Goal: Task Accomplishment & Management: Manage account settings

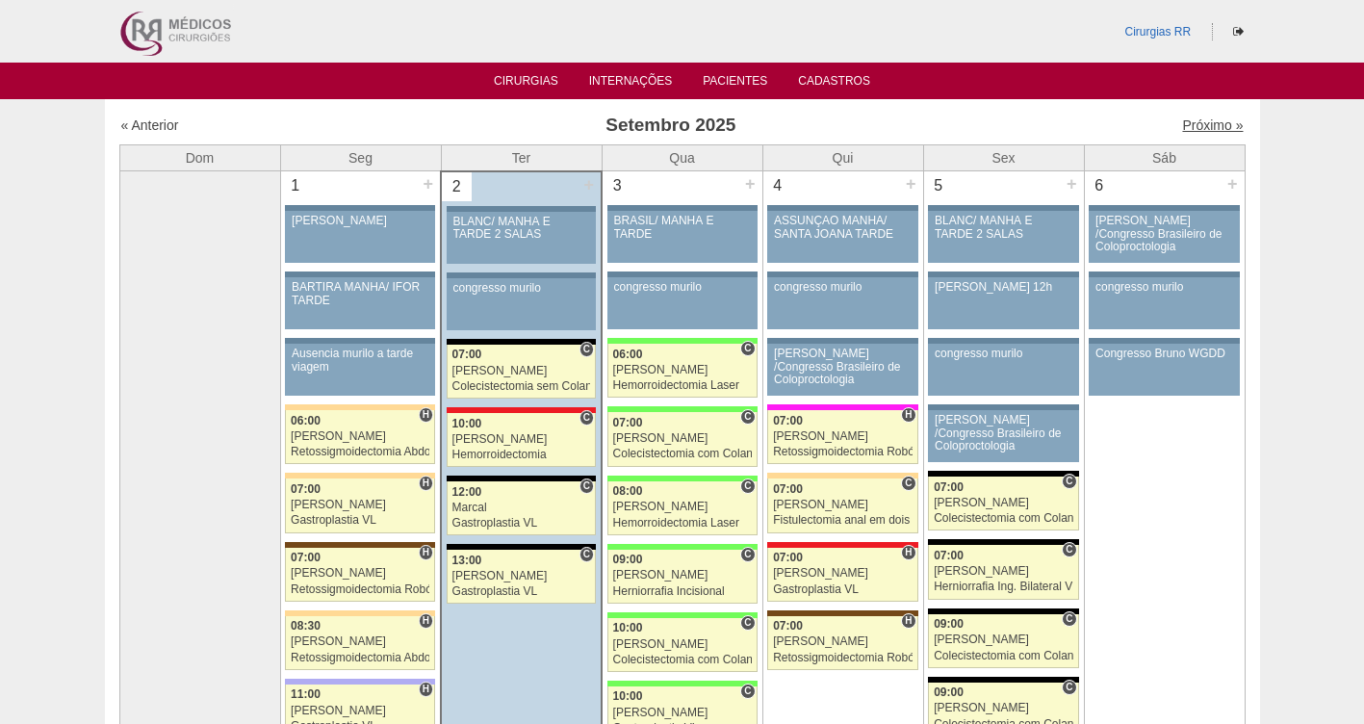
click at [1201, 130] on link "Próximo »" at bounding box center [1212, 124] width 61 height 15
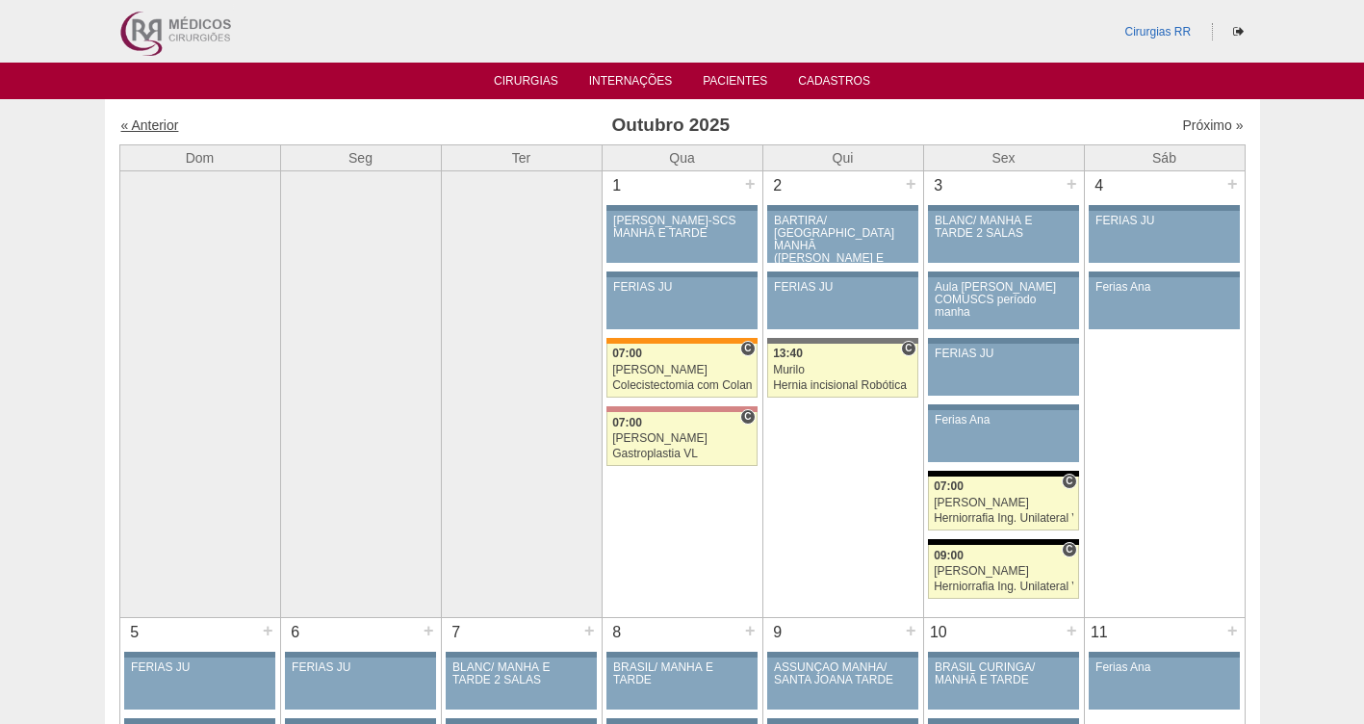
click at [157, 122] on link "« Anterior" at bounding box center [150, 124] width 58 height 15
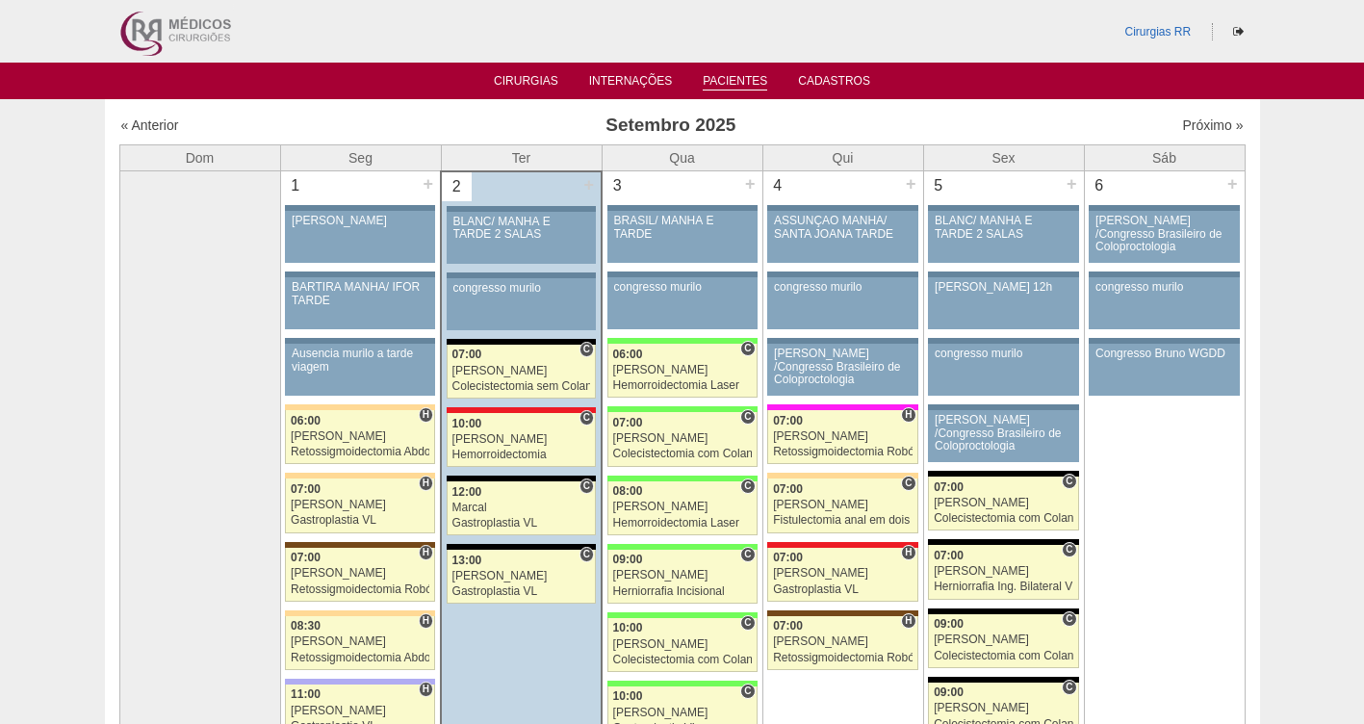
click at [749, 74] on link "Pacientes" at bounding box center [734, 82] width 64 height 16
click at [739, 76] on link "Pacientes" at bounding box center [734, 82] width 64 height 16
click at [714, 81] on link "Pacientes" at bounding box center [734, 82] width 64 height 16
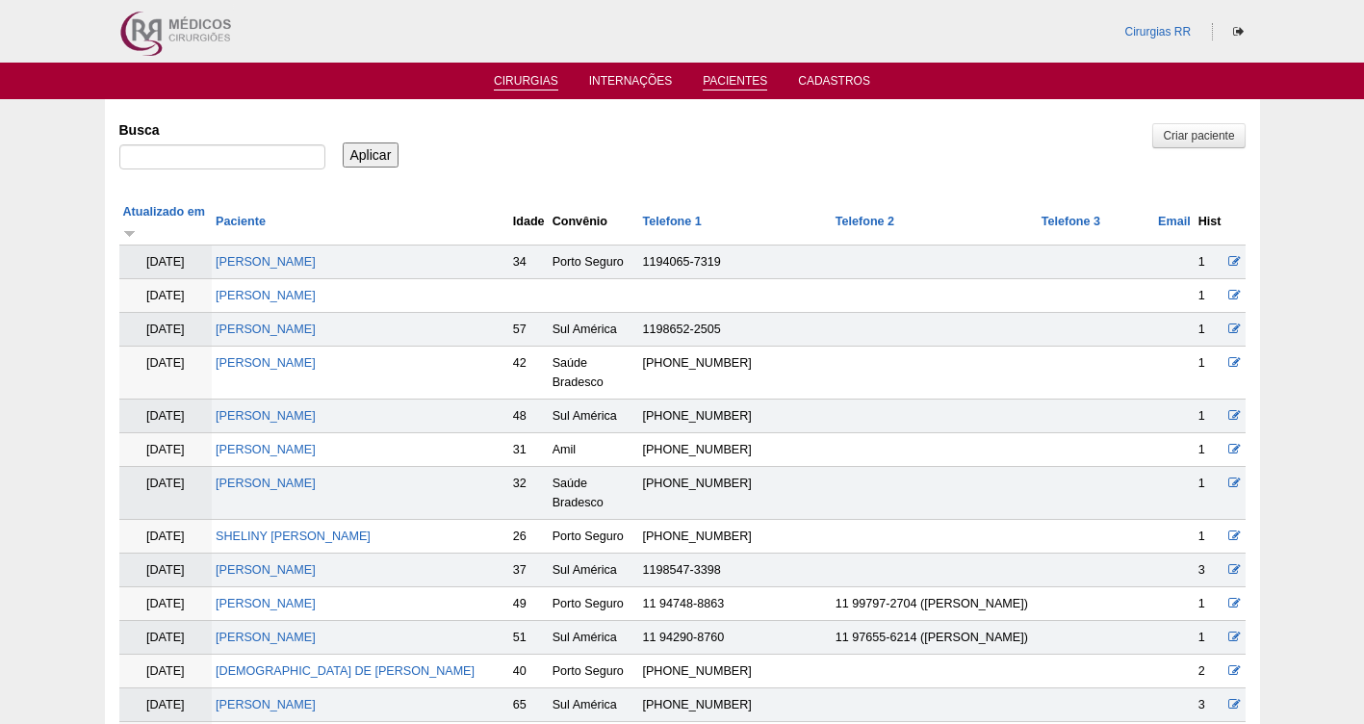
click at [530, 80] on link "Cirurgias" at bounding box center [526, 82] width 64 height 16
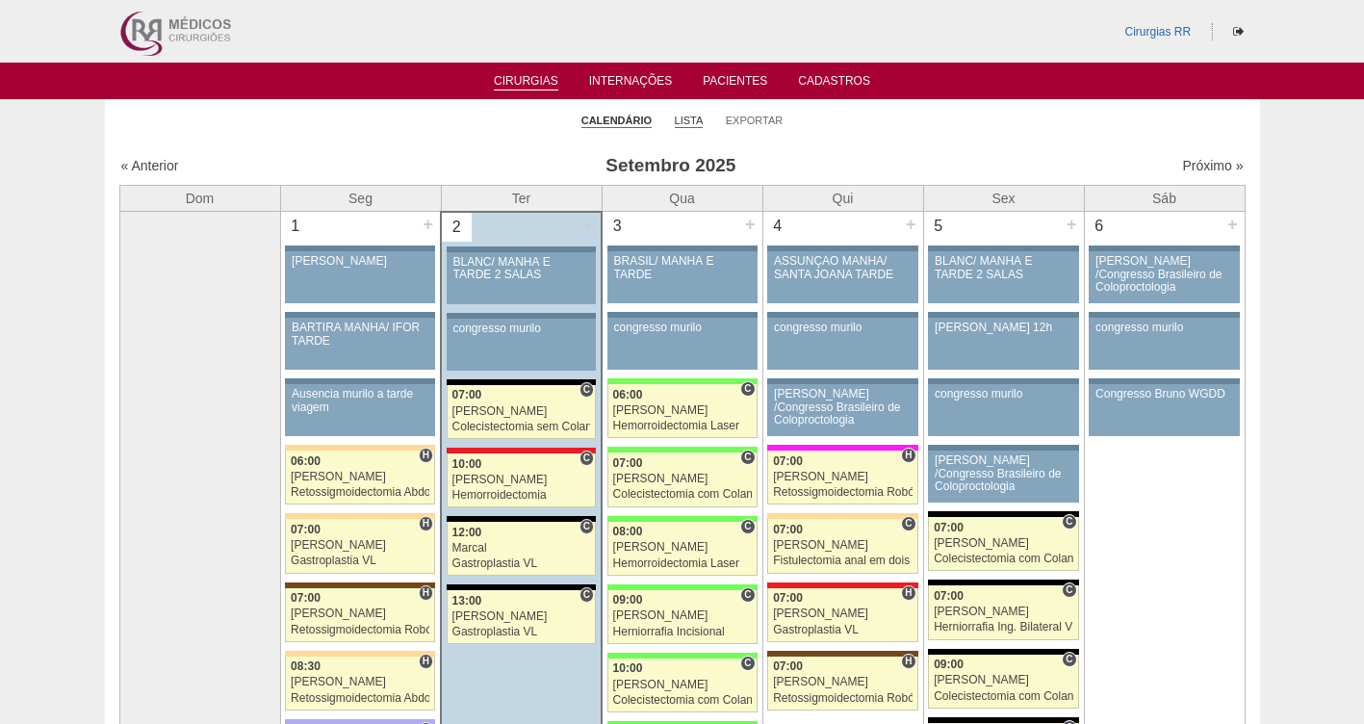
click at [693, 120] on link "Lista" at bounding box center [689, 121] width 29 height 14
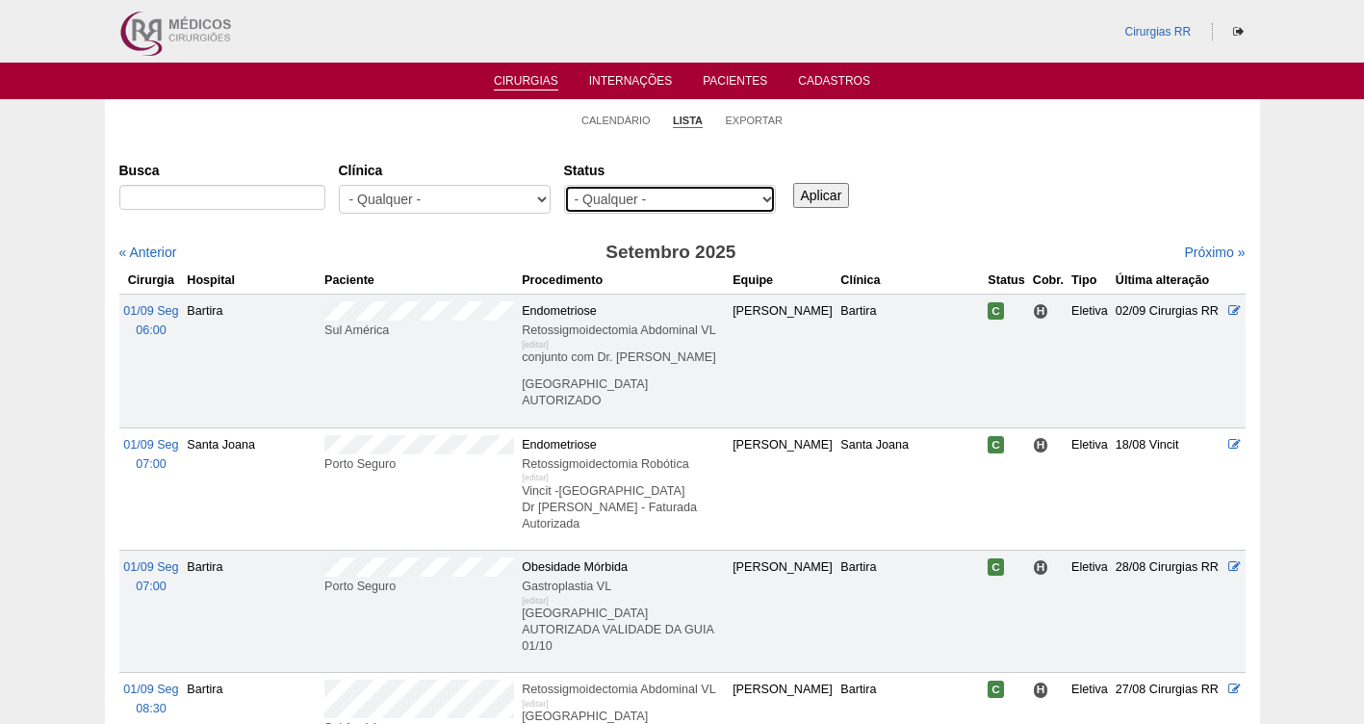
click at [657, 200] on select "- Qualquer - Reservada Confirmada Suspensa Cancelada" at bounding box center [670, 199] width 212 height 29
select select "resr"
click at [564, 185] on select "- Qualquer - Reservada Confirmada Suspensa Cancelada" at bounding box center [670, 199] width 212 height 29
click at [808, 201] on input "Aplicar" at bounding box center [821, 195] width 57 height 25
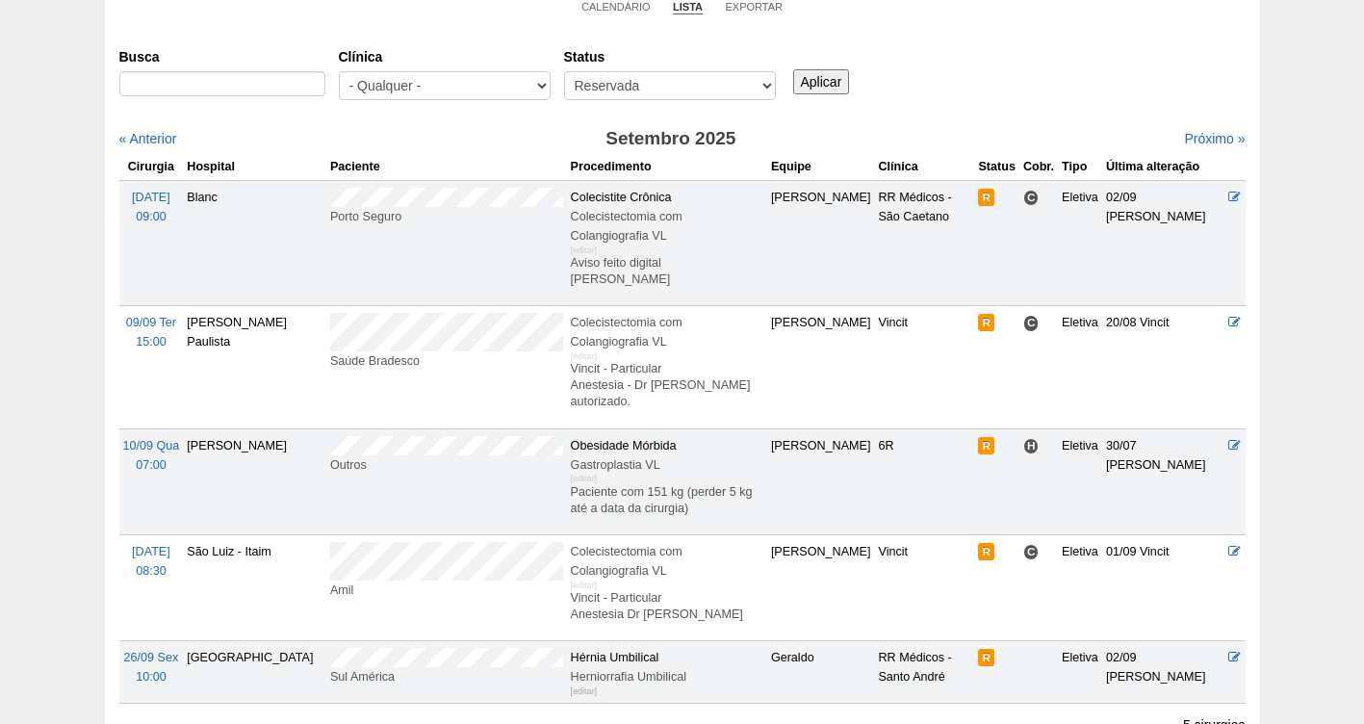
scroll to position [120, 0]
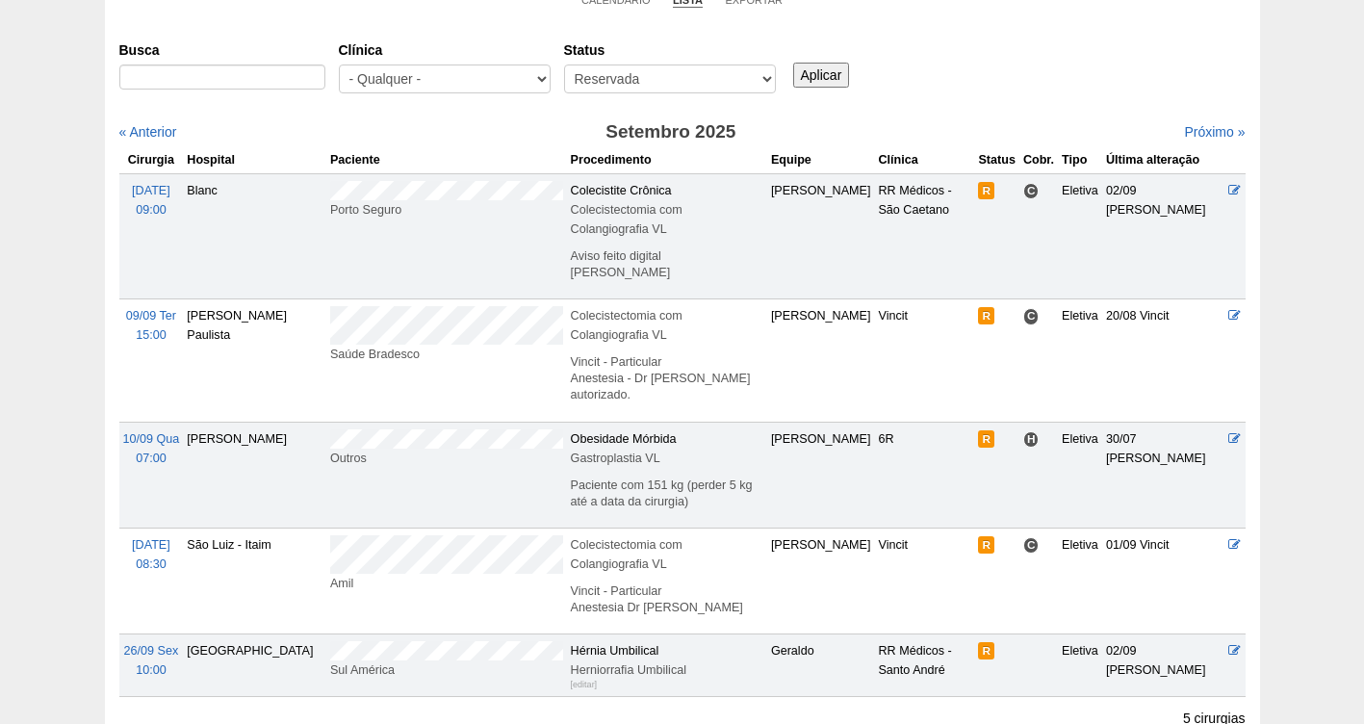
click at [145, 634] on td "26/09 Sex 10:00" at bounding box center [151, 665] width 64 height 63
click at [142, 644] on span "26/09 Sex" at bounding box center [151, 650] width 55 height 13
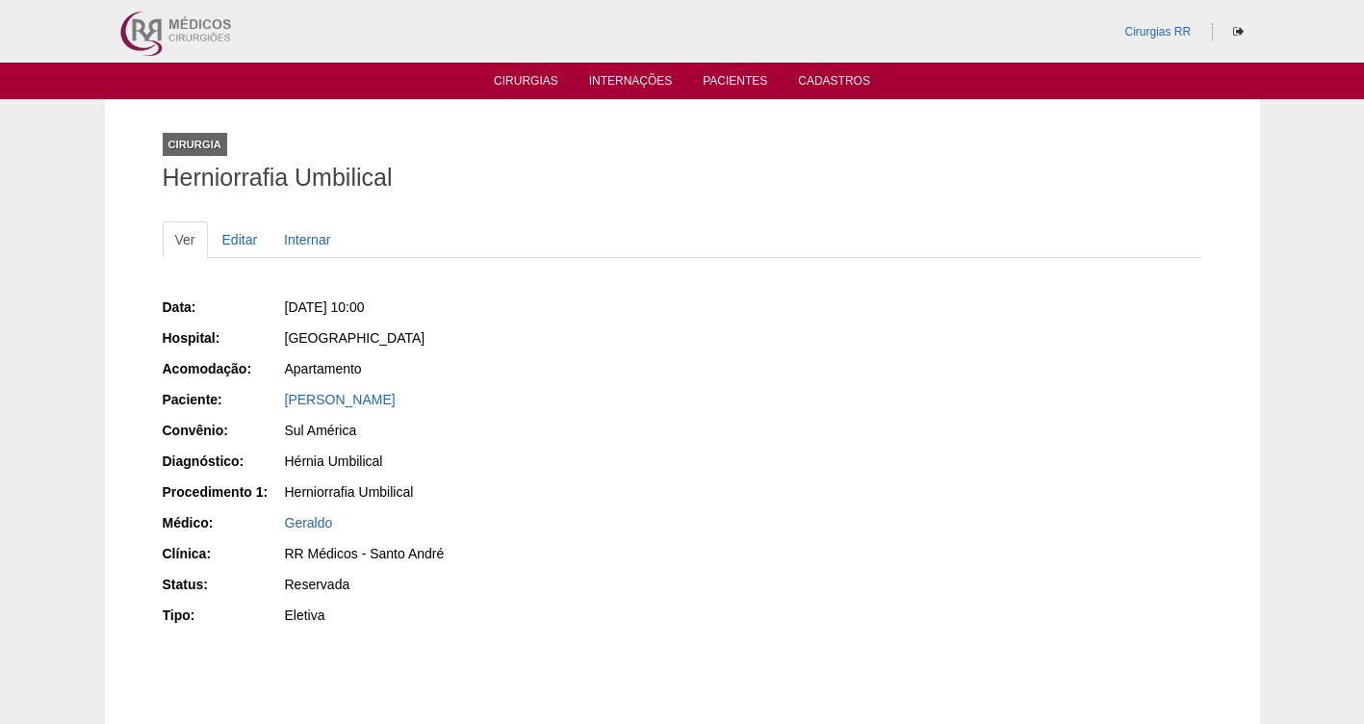
drag, startPoint x: 442, startPoint y: 394, endPoint x: 274, endPoint y: 397, distance: 167.5
click at [274, 397] on div "Paciente: [PERSON_NAME]" at bounding box center [416, 402] width 506 height 24
copy div "Paciente: [PERSON_NAME]"
drag, startPoint x: 459, startPoint y: 299, endPoint x: 313, endPoint y: 304, distance: 146.3
click at [313, 304] on div "[DATE] 10:00" at bounding box center [477, 306] width 384 height 19
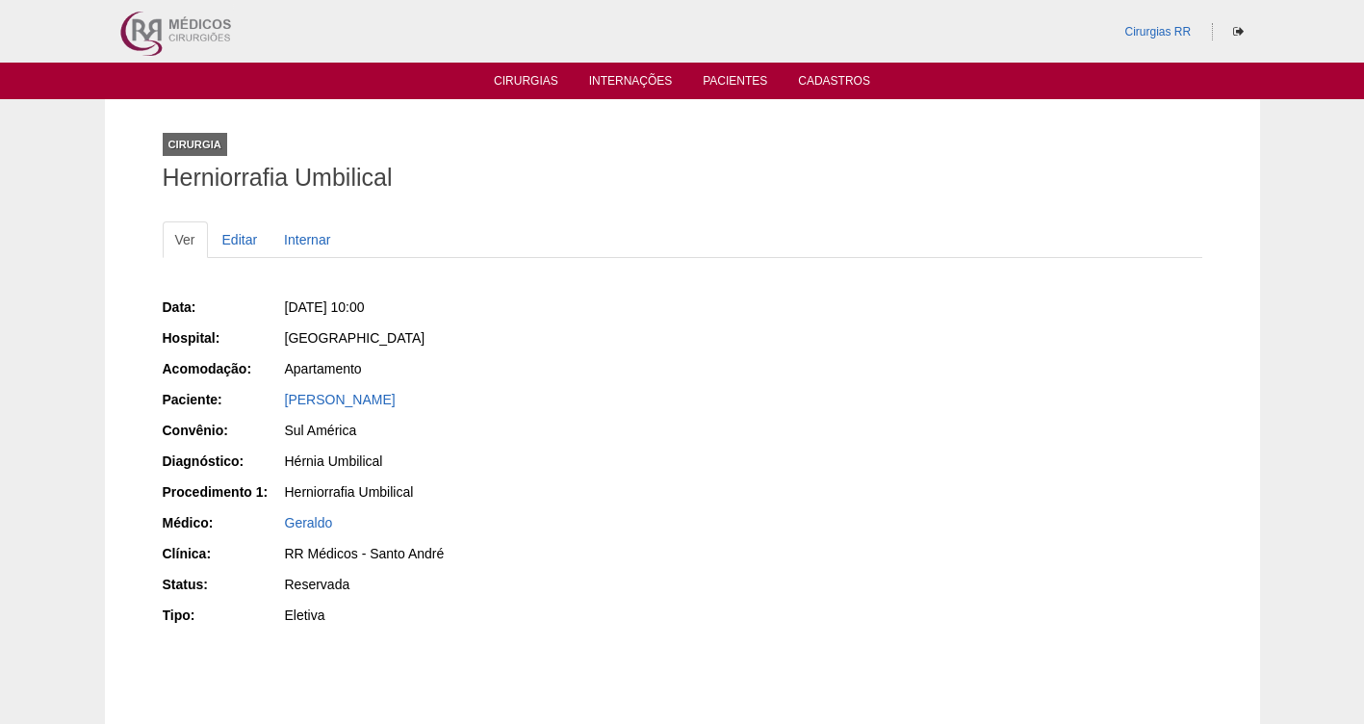
copy span "[DATE] 10:00"
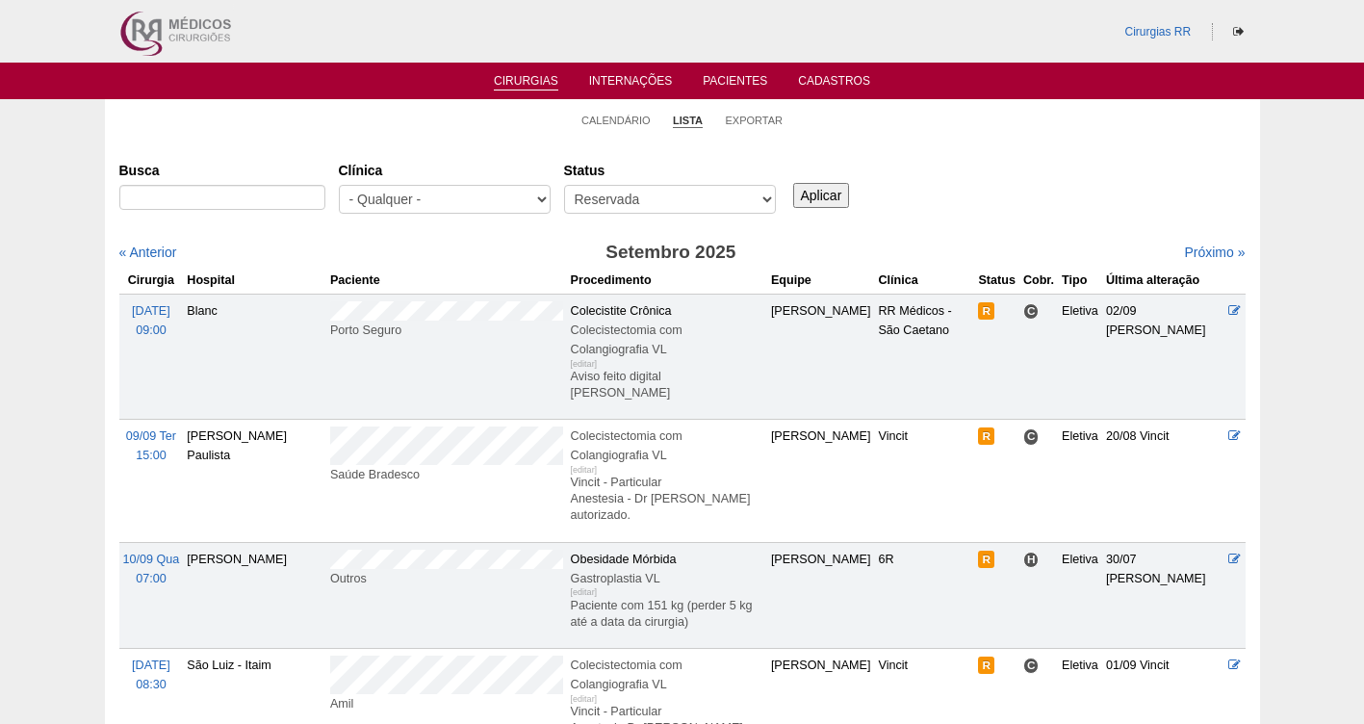
scroll to position [119, 0]
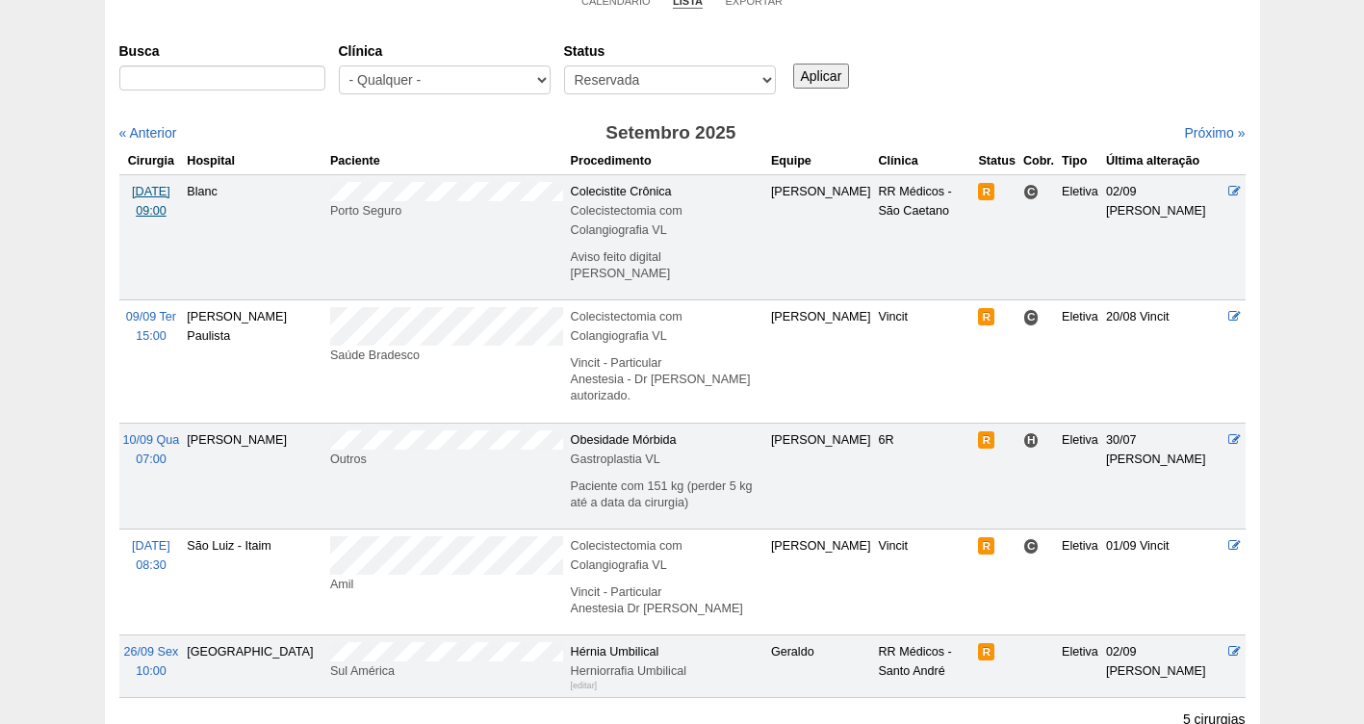
click at [141, 187] on span "[DATE]" at bounding box center [151, 191] width 38 height 13
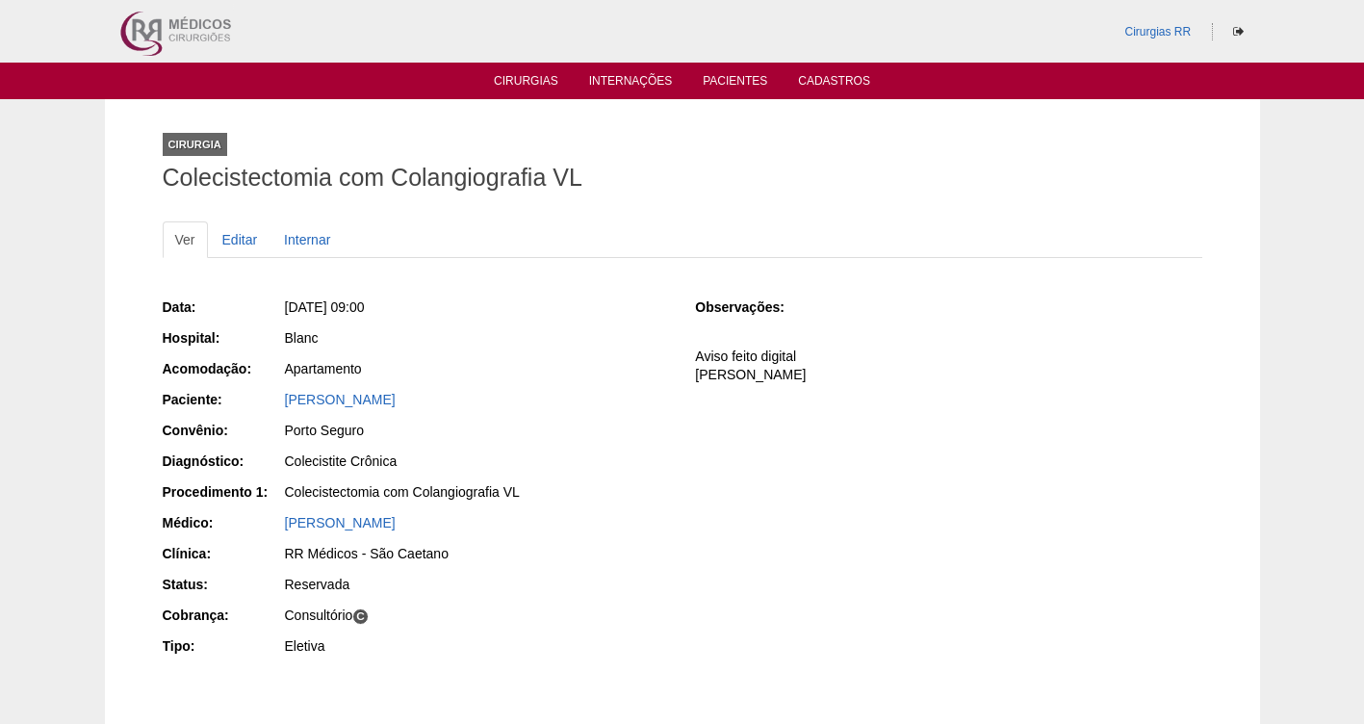
drag, startPoint x: 477, startPoint y: 400, endPoint x: 278, endPoint y: 392, distance: 199.4
click at [278, 392] on div "Paciente: Denise Aparecida da Silva" at bounding box center [416, 402] width 506 height 24
copy div "Paciente: Denise Aparecida da Silva"
click at [238, 236] on link "Editar" at bounding box center [240, 239] width 61 height 37
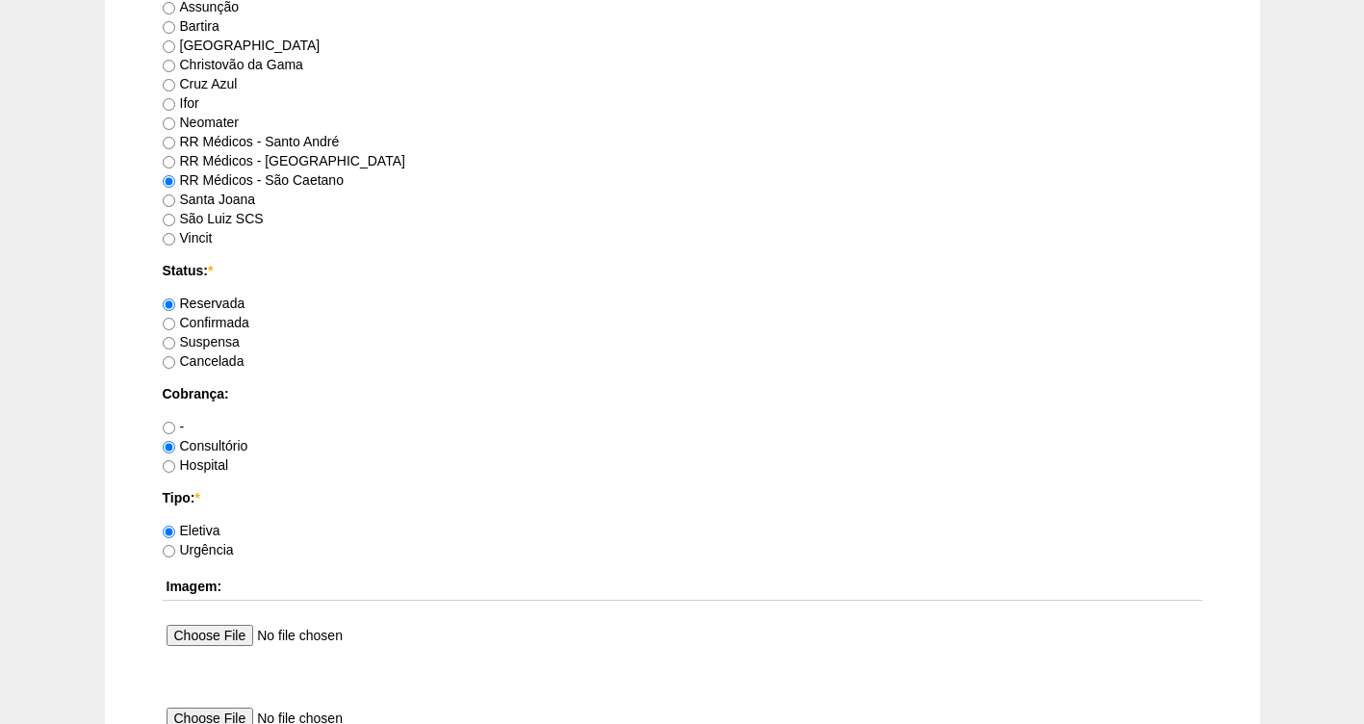
scroll to position [1756, 0]
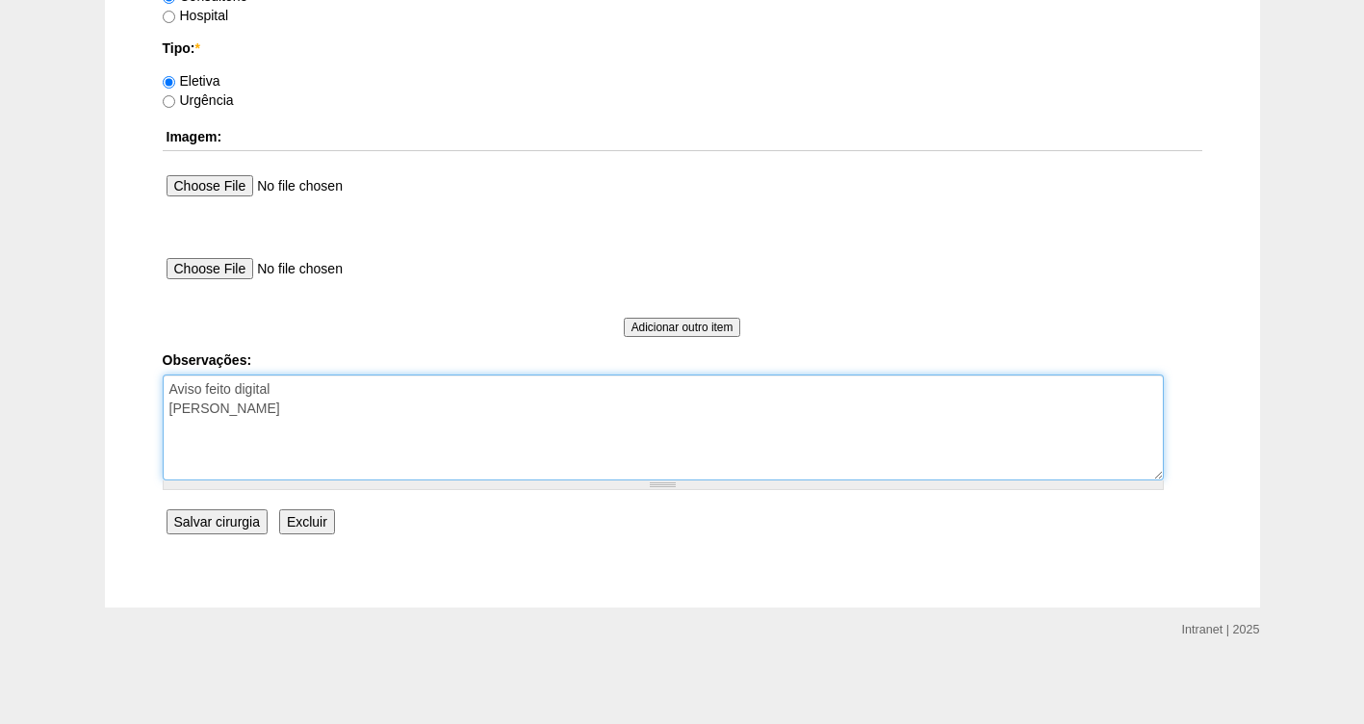
click at [310, 422] on textarea "Aviso feito digital Nathan Irá Fazer" at bounding box center [663, 427] width 1001 height 106
type textarea "Aviso feito digital Nathan Irá Fazer FATURADA CONSULTORIO AUTORIZADA -VALIDADE …"
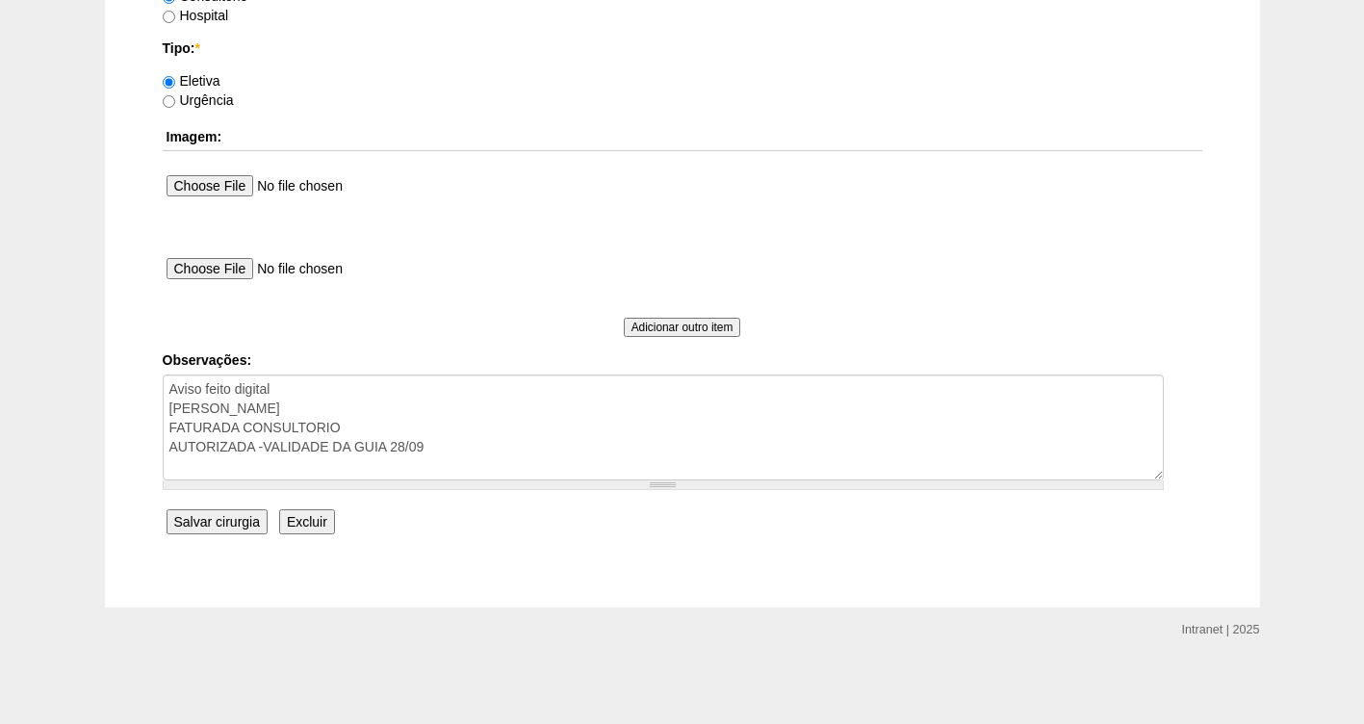
click at [230, 524] on input "Salvar cirurgia" at bounding box center [216, 521] width 101 height 25
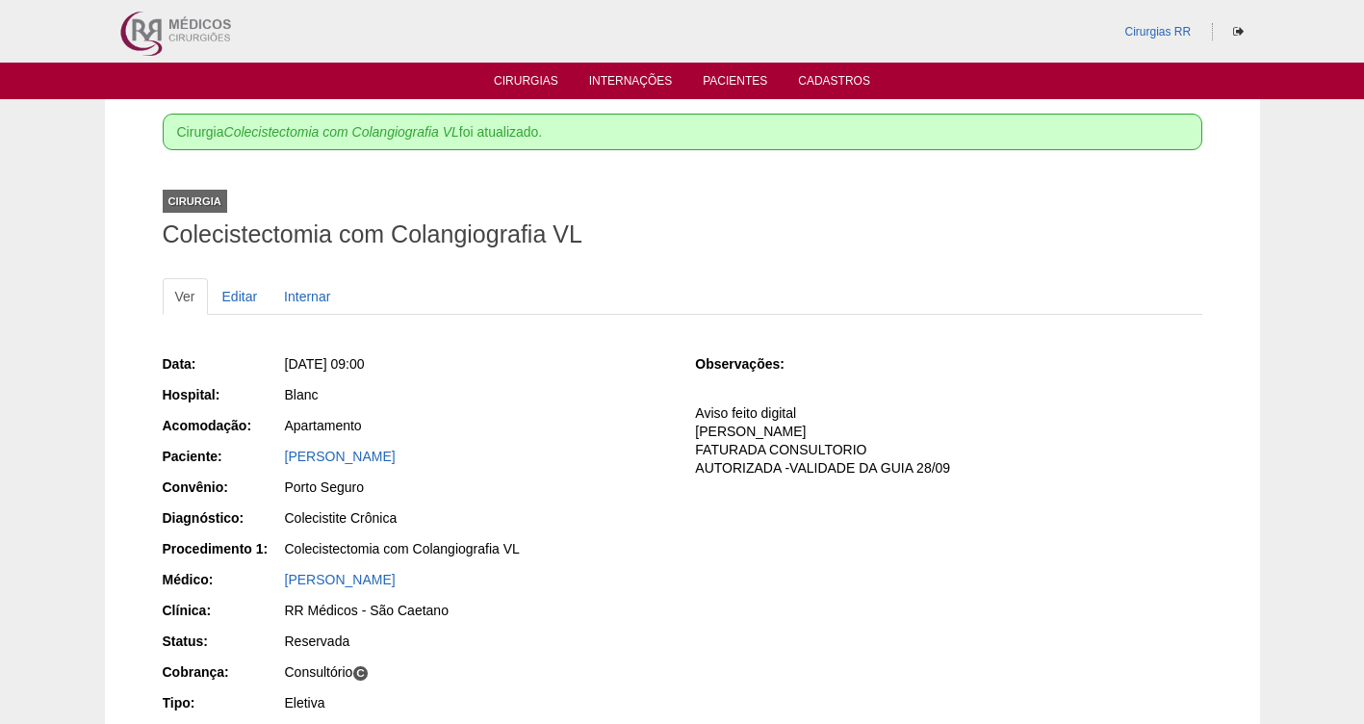
drag, startPoint x: 429, startPoint y: 472, endPoint x: 276, endPoint y: 462, distance: 153.3
click at [276, 462] on div "Paciente: Denise Aparecida da Silva" at bounding box center [416, 458] width 506 height 24
copy div "Paciente: [PERSON_NAME]"
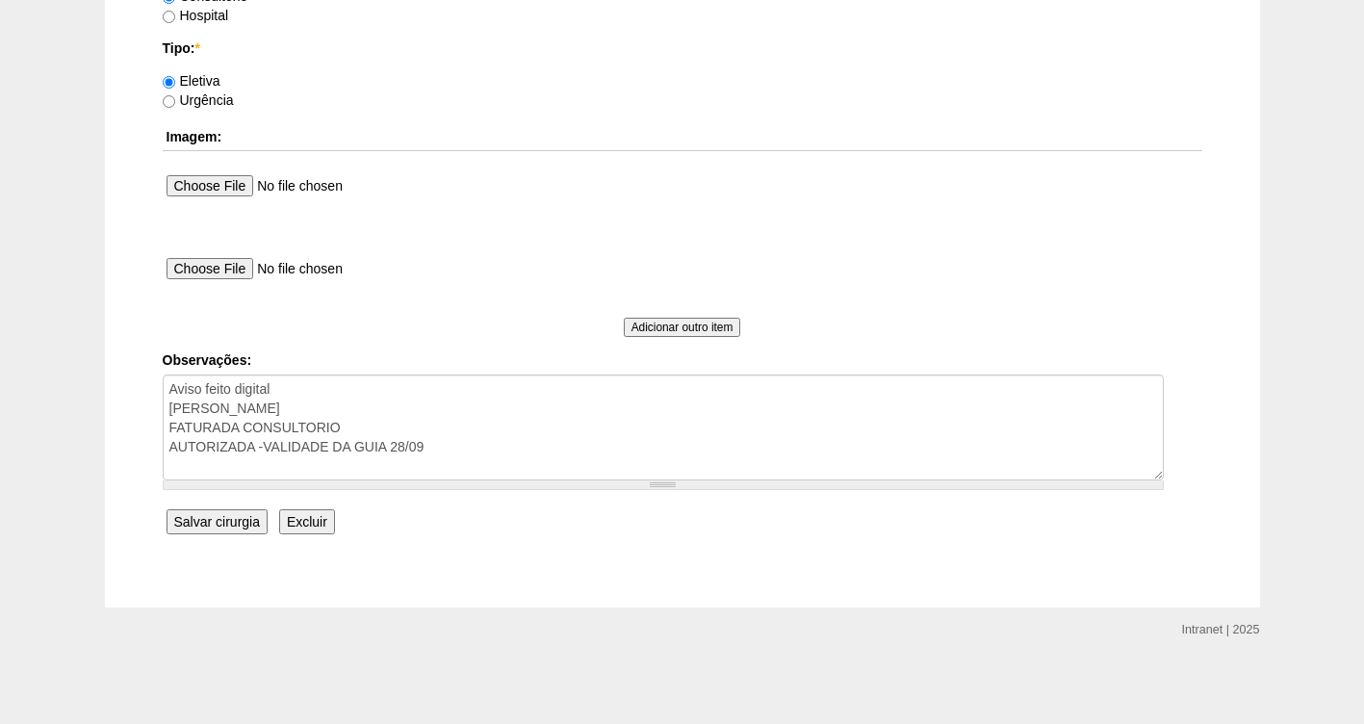
scroll to position [1384, 0]
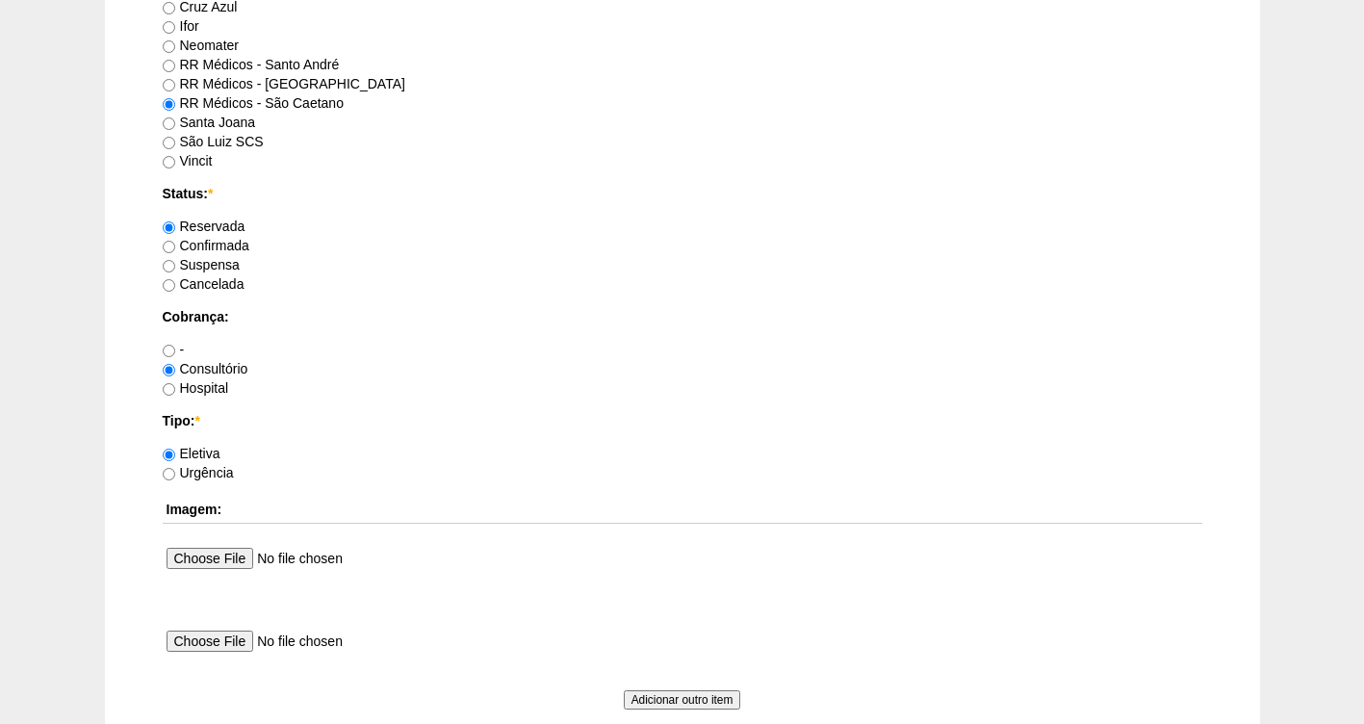
click at [242, 250] on label "Confirmada" at bounding box center [206, 245] width 87 height 15
click at [175, 250] on input "Confirmada" at bounding box center [169, 247] width 13 height 13
radio input "true"
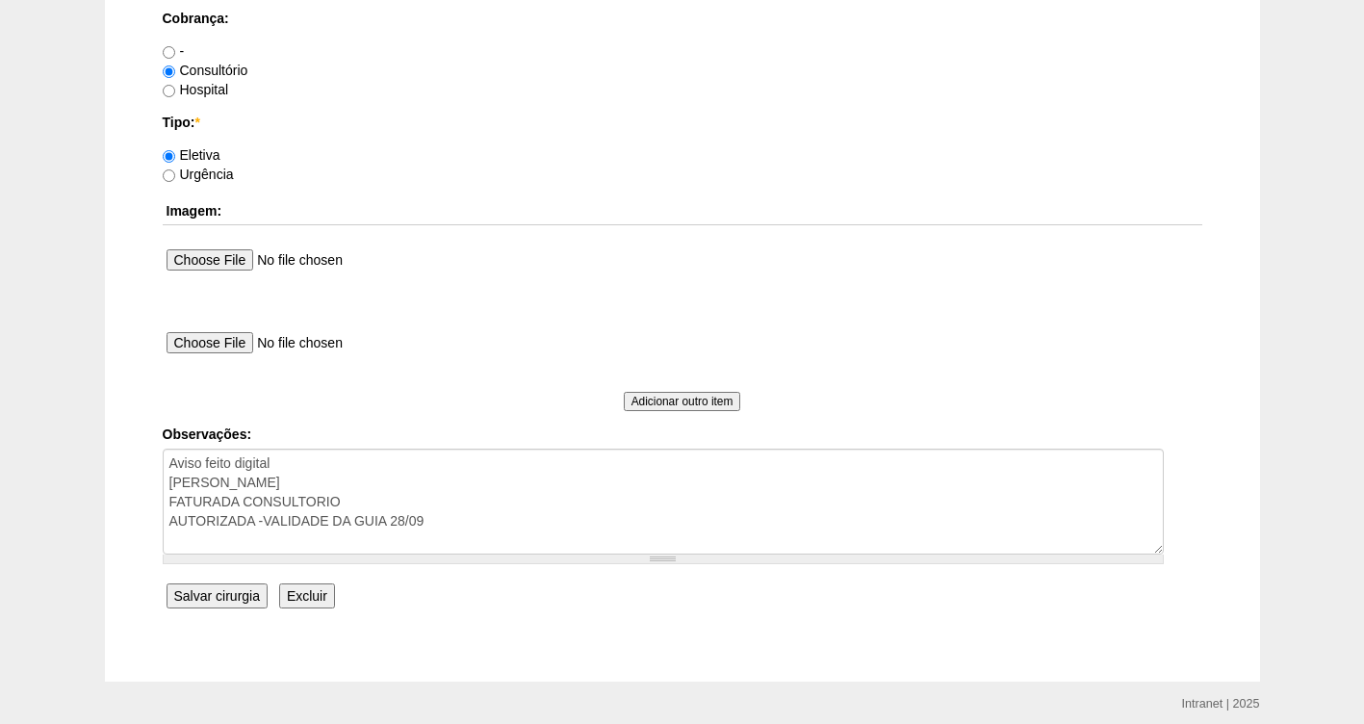
scroll to position [1756, 0]
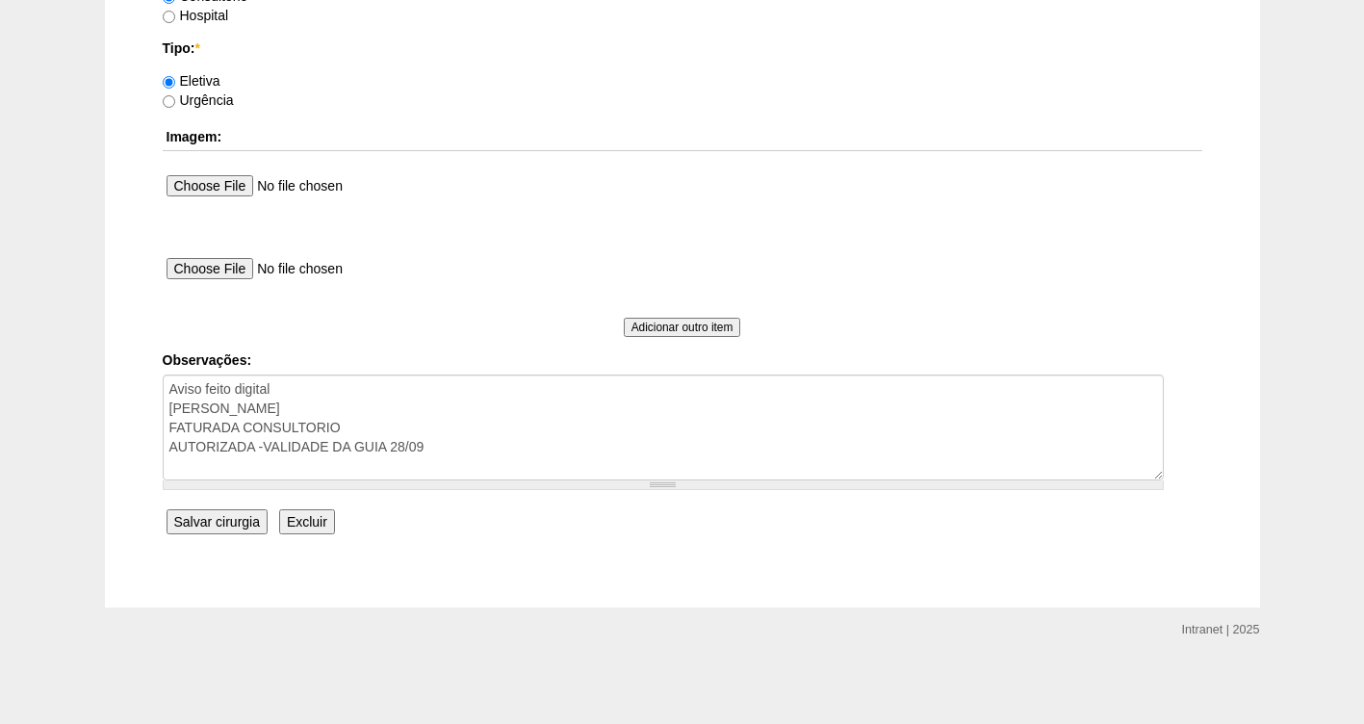
click at [203, 531] on input "Salvar cirurgia" at bounding box center [216, 521] width 101 height 25
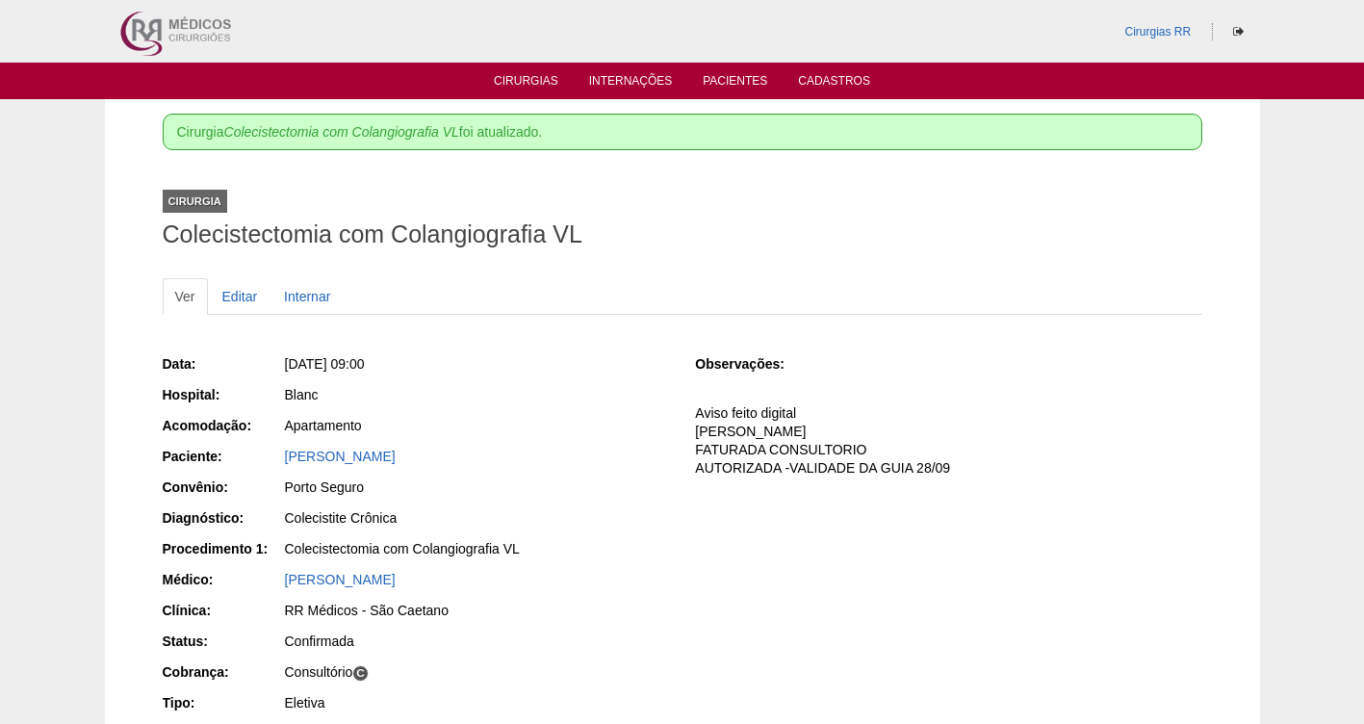
click at [528, 64] on ul "Cirurgias Internações Pacientes Cadastros" at bounding box center [682, 81] width 1364 height 37
click at [540, 90] on ul "Cirurgias Internações Pacientes Cadastros" at bounding box center [682, 81] width 1364 height 37
click at [524, 82] on link "Cirurgias" at bounding box center [526, 82] width 64 height 16
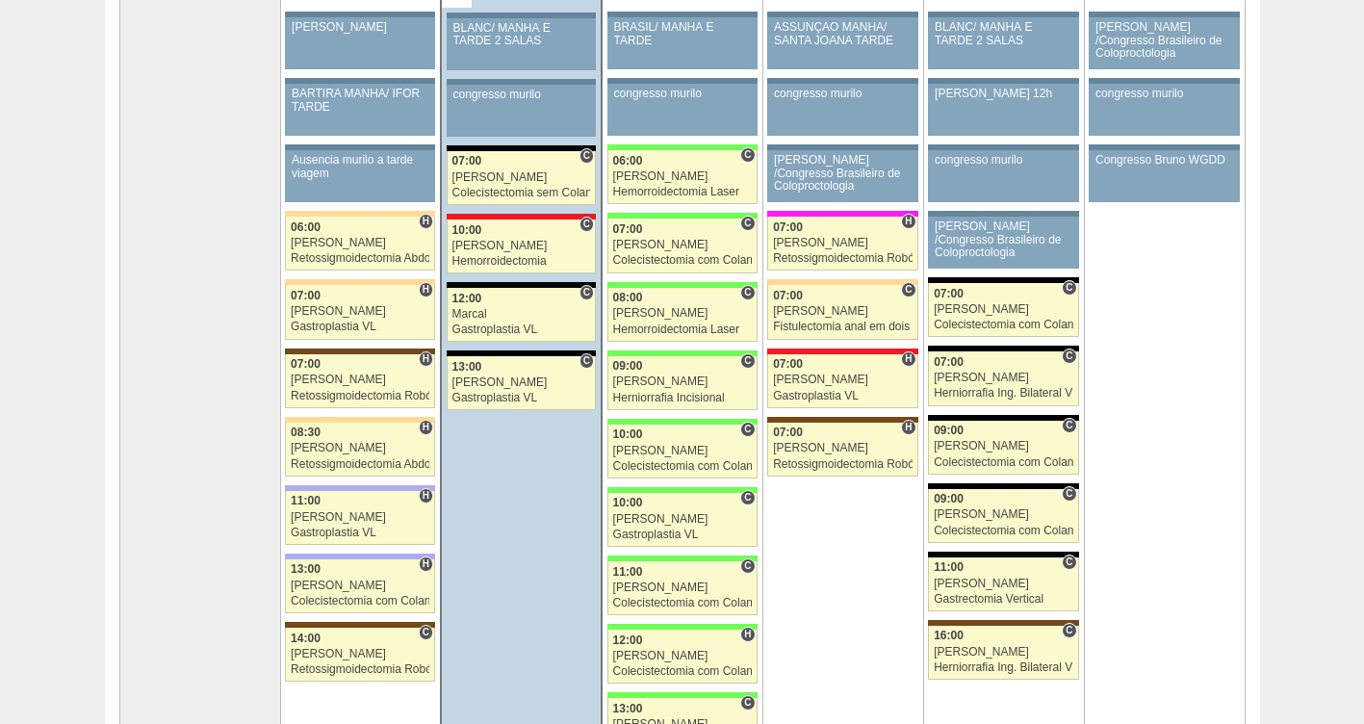
scroll to position [143, 0]
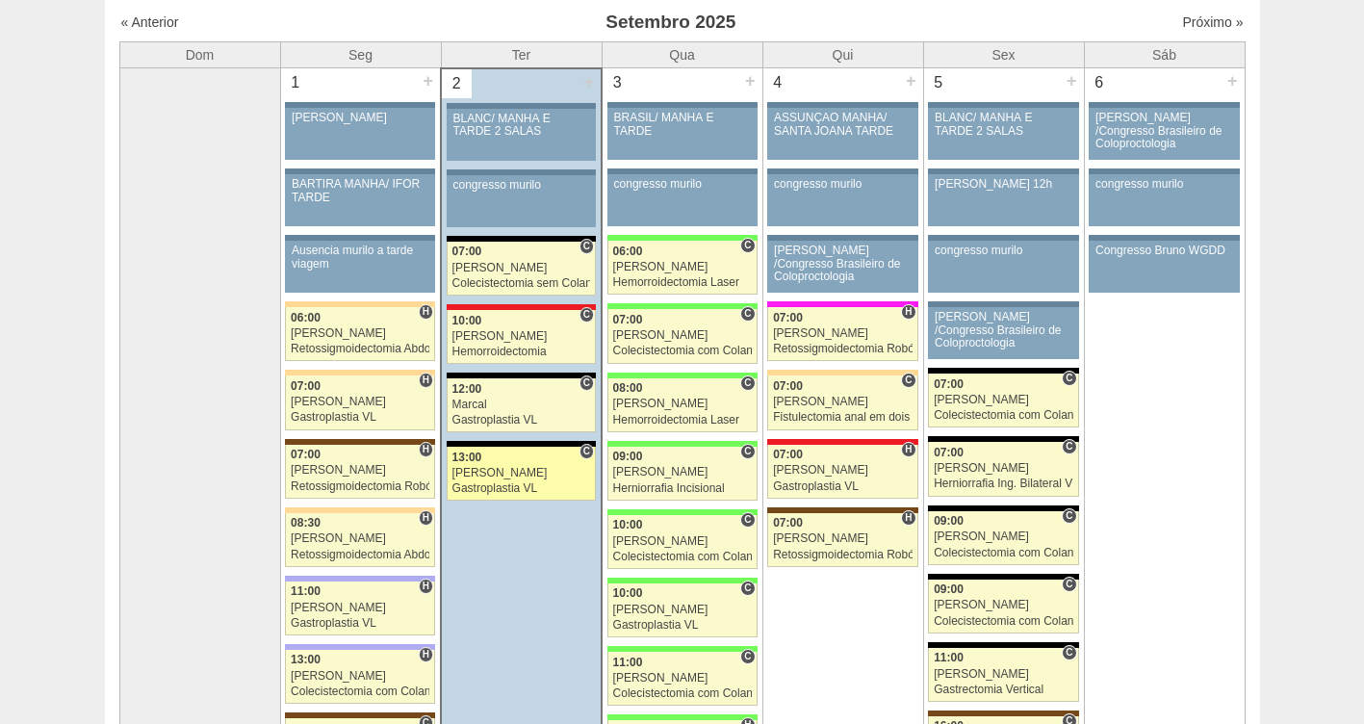
click at [516, 464] on link "88491 Nathan C 13:00 Nathan Gastroplastia VL Hospital Blanc RR Médicos - São Be…" at bounding box center [520, 473] width 149 height 54
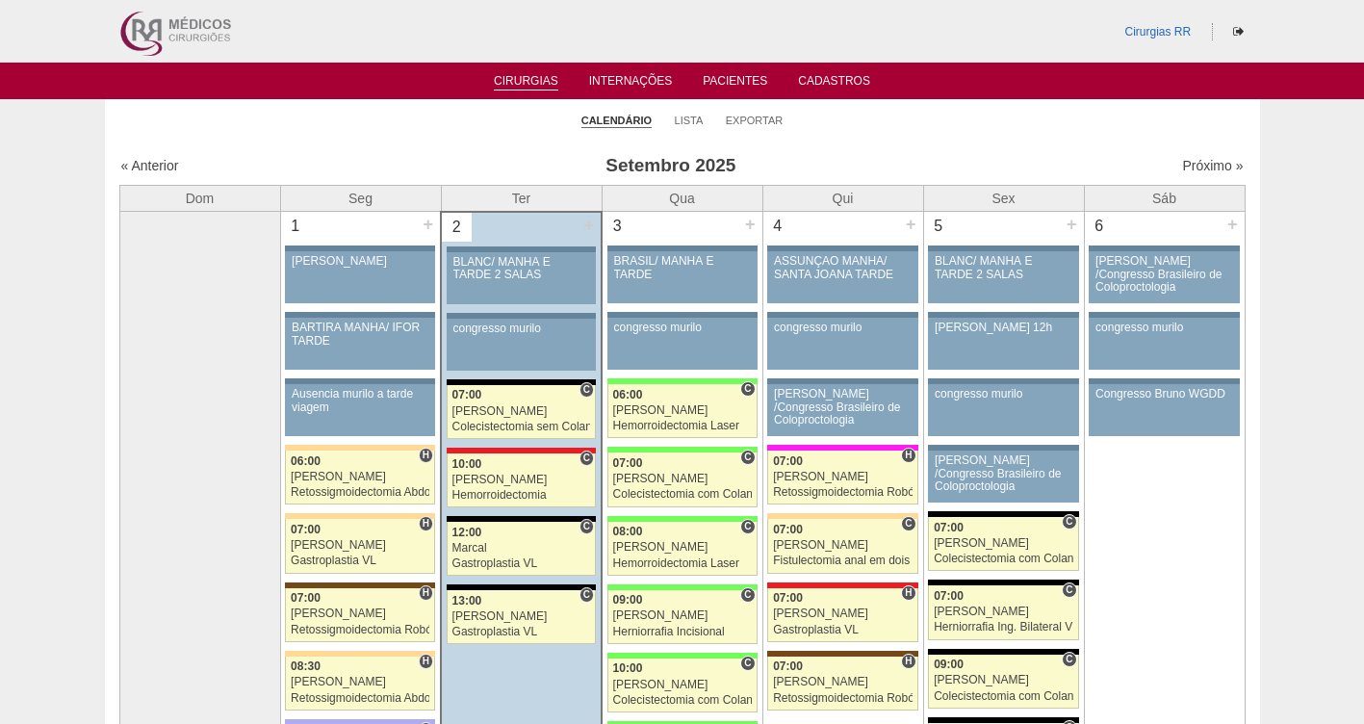
scroll to position [143, 0]
